Goal: Task Accomplishment & Management: Use online tool/utility

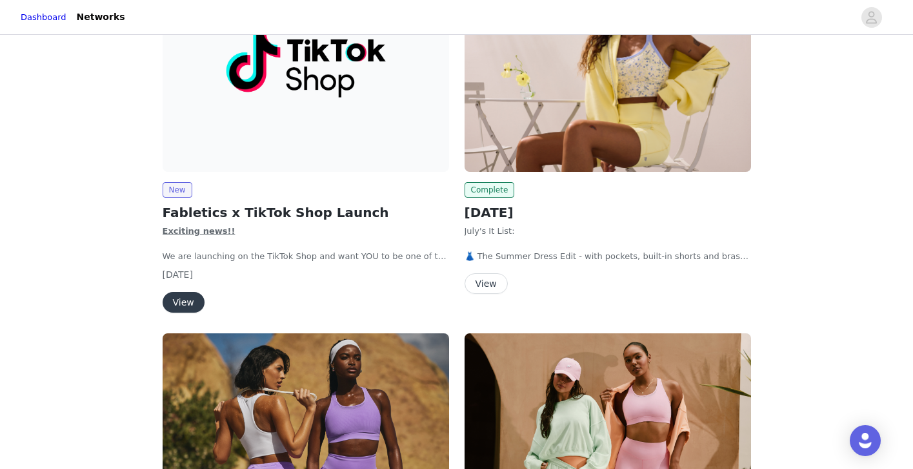
scroll to position [242, 0]
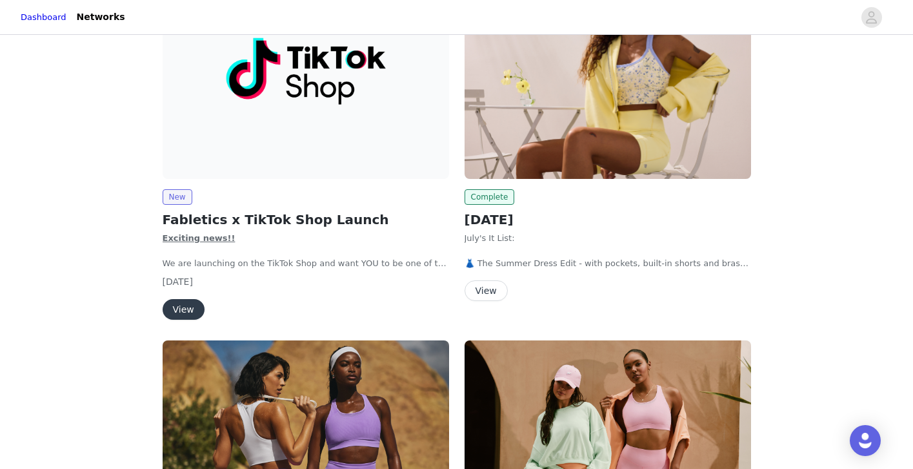
click at [181, 305] on button "View" at bounding box center [184, 309] width 42 height 21
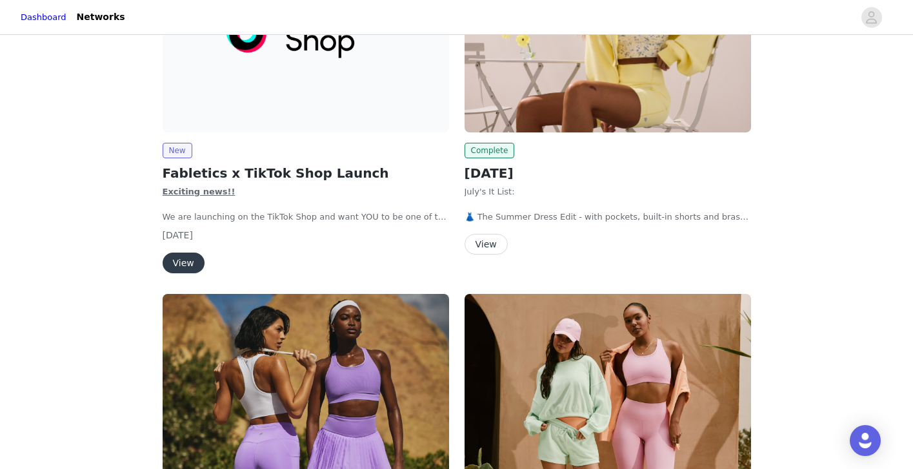
scroll to position [247, 0]
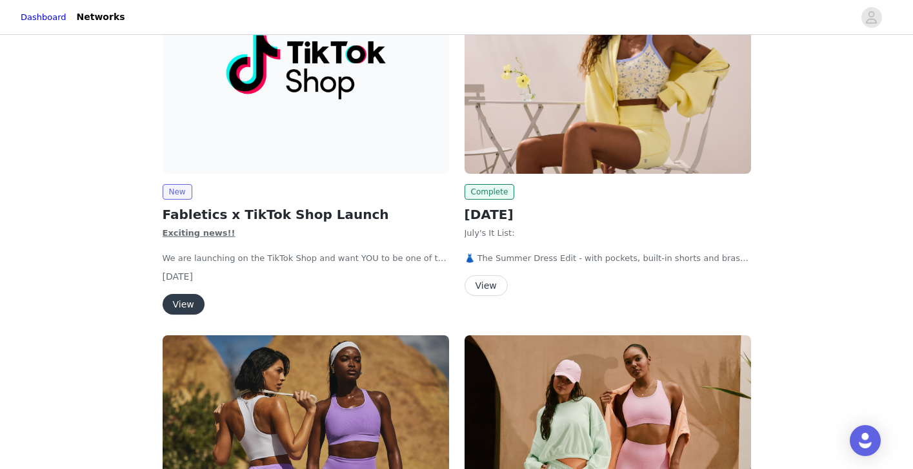
click at [485, 282] on button "View" at bounding box center [486, 285] width 43 height 21
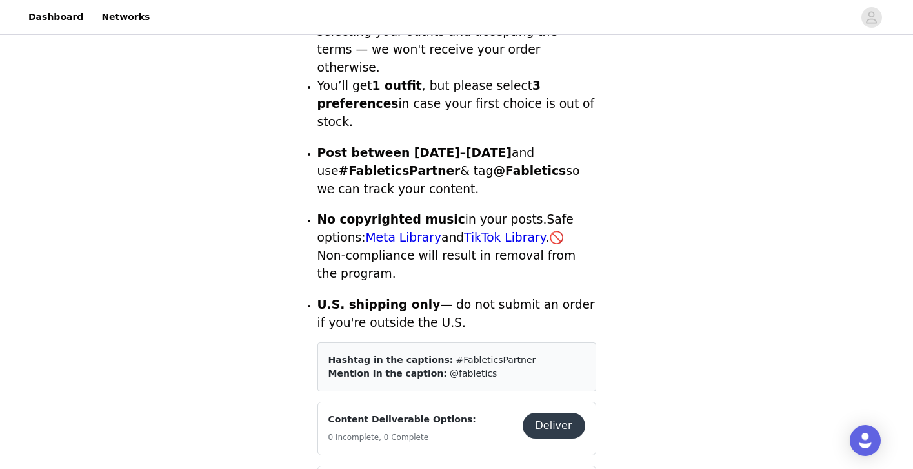
scroll to position [482, 0]
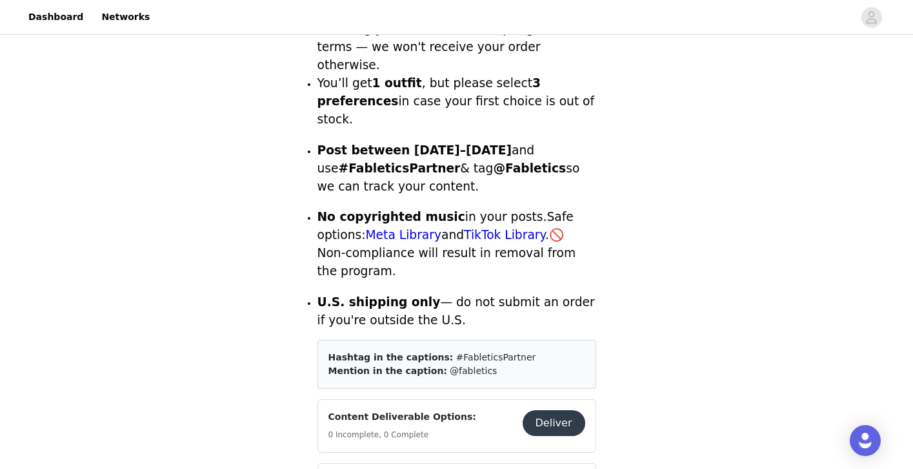
click at [539, 410] on button "Deliver" at bounding box center [554, 423] width 63 height 26
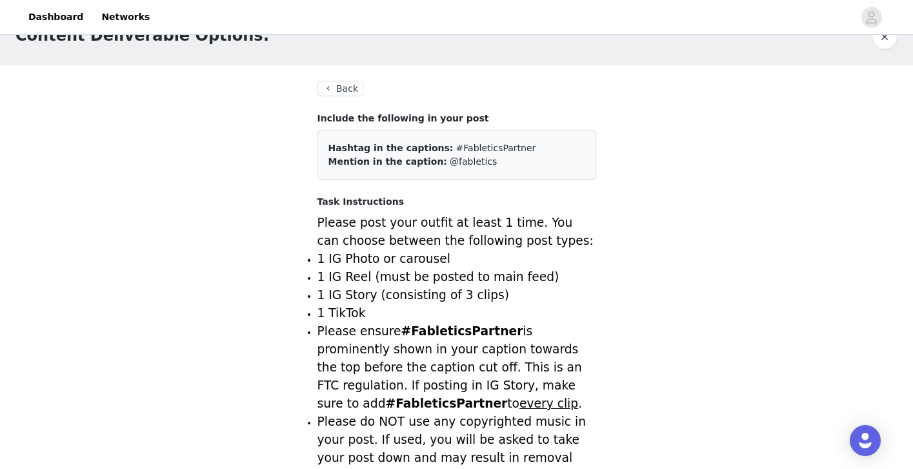
scroll to position [31, 0]
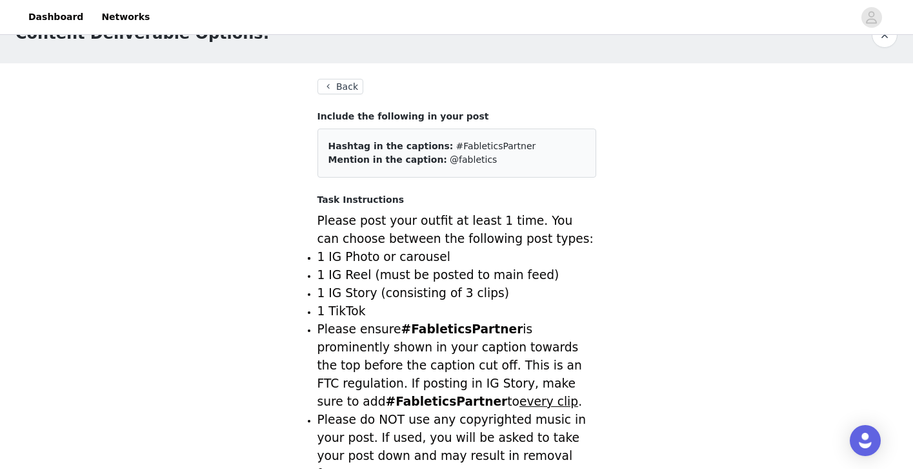
click at [338, 82] on button "Back" at bounding box center [341, 86] width 46 height 15
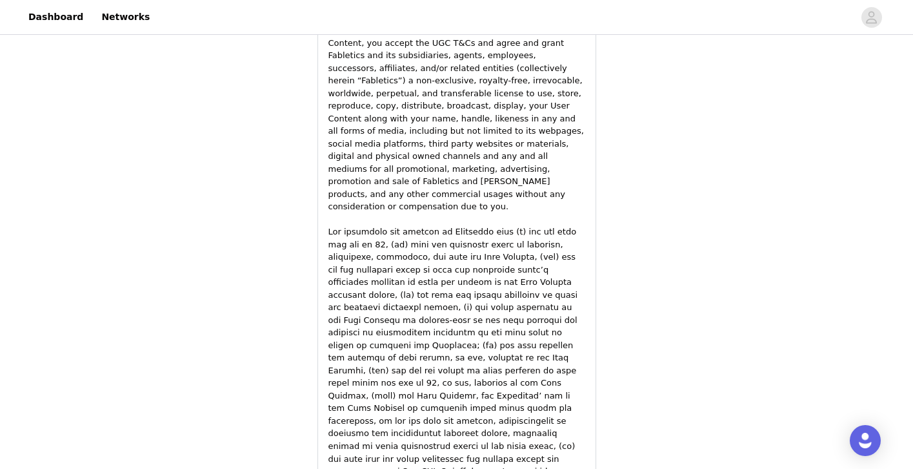
scroll to position [2083, 0]
